Goal: Find contact information: Find contact information

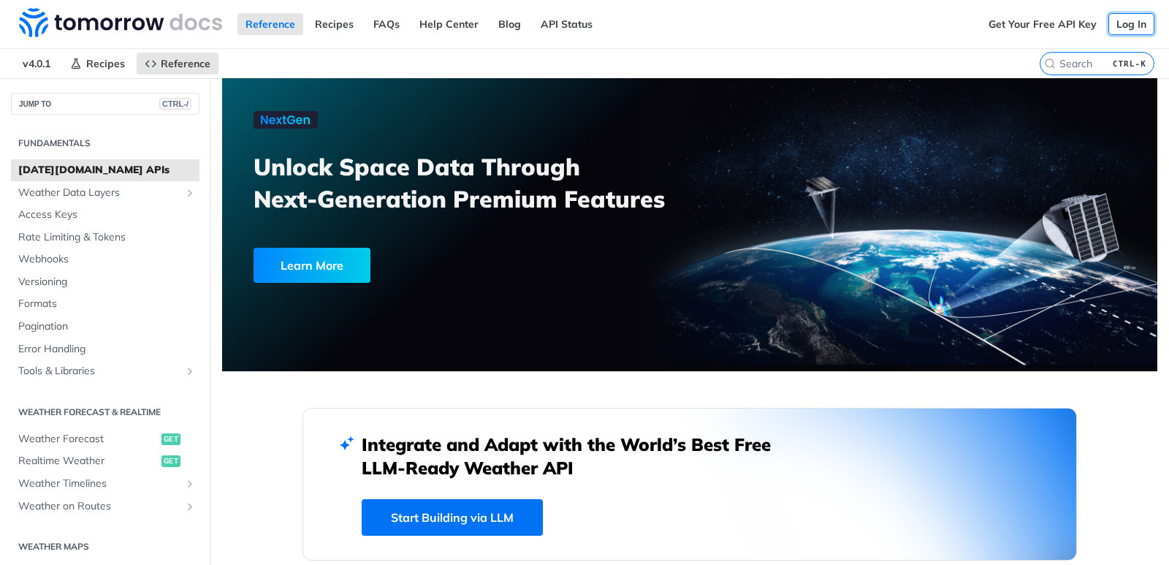
click at [1127, 28] on link "Log In" at bounding box center [1131, 24] width 46 height 22
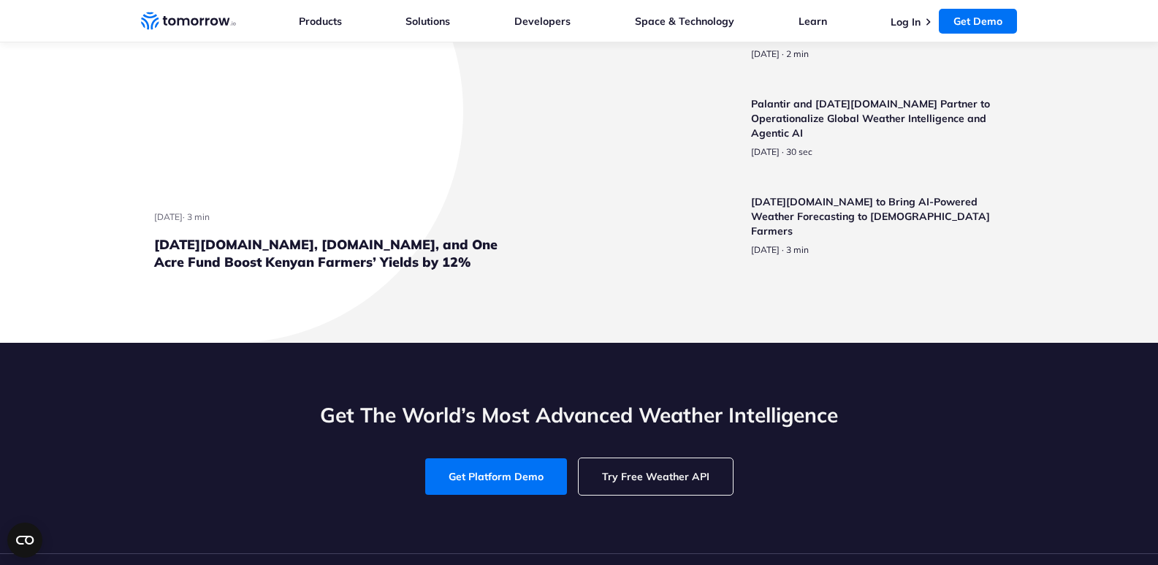
scroll to position [3362, 0]
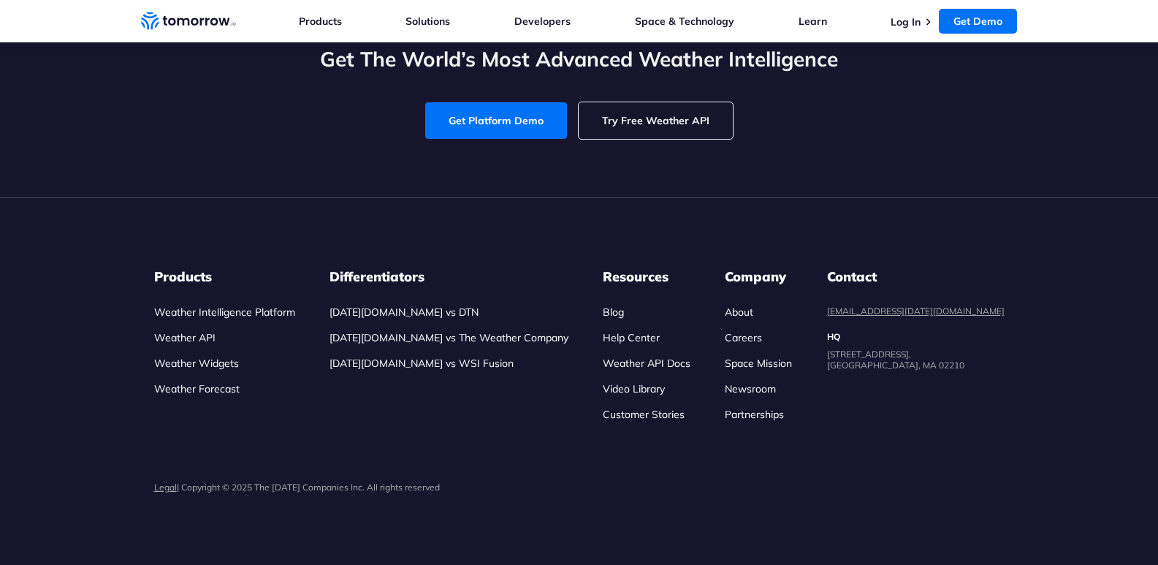
scroll to position [5273, 0]
